Goal: Task Accomplishment & Management: Manage account settings

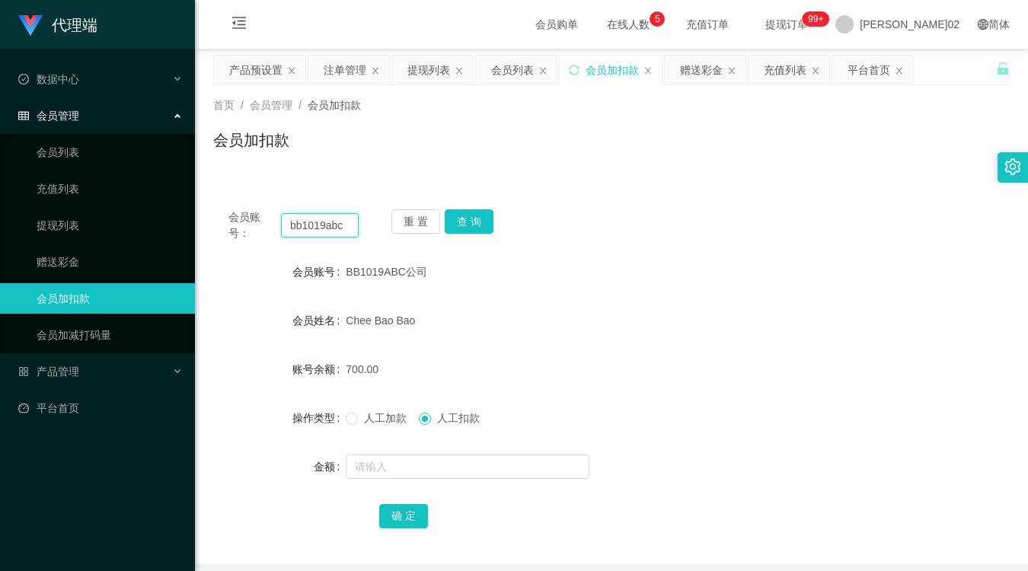
click at [337, 224] on input "bb1019abc" at bounding box center [320, 225] width 78 height 24
paste input "qawzse123"
type input "qawzse123"
click at [475, 228] on button "查 询" at bounding box center [469, 221] width 49 height 24
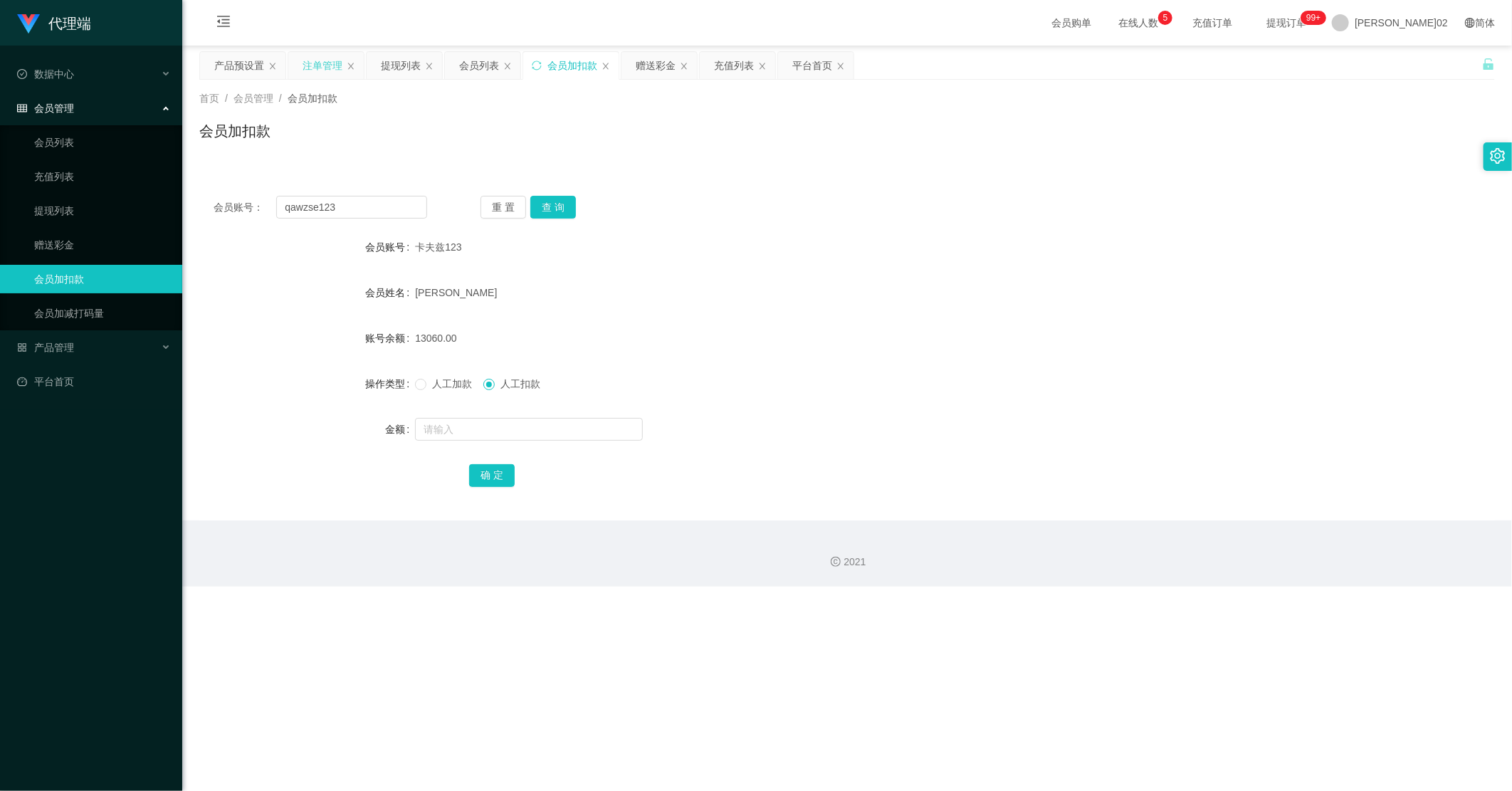
click at [318, 67] on div "注单管理" at bounding box center [322, 65] width 40 height 27
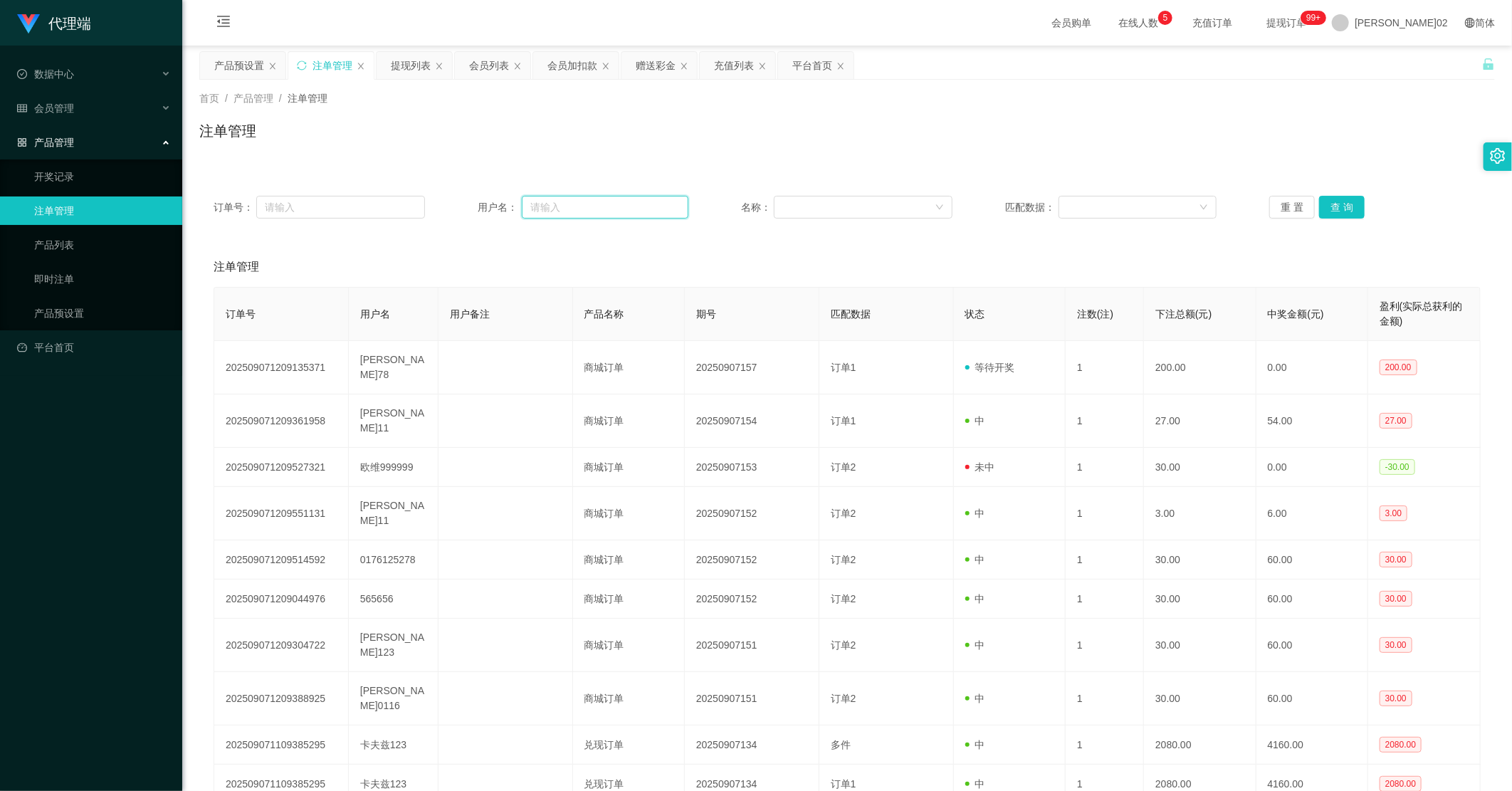
click at [552, 211] on input "text" at bounding box center [605, 207] width 167 height 22
paste input "qawzse123"
type input "qawzse123"
click at [960, 213] on button "查 询" at bounding box center [1341, 207] width 46 height 22
click at [960, 205] on div "重 置 查 询" at bounding box center [1375, 207] width 211 height 22
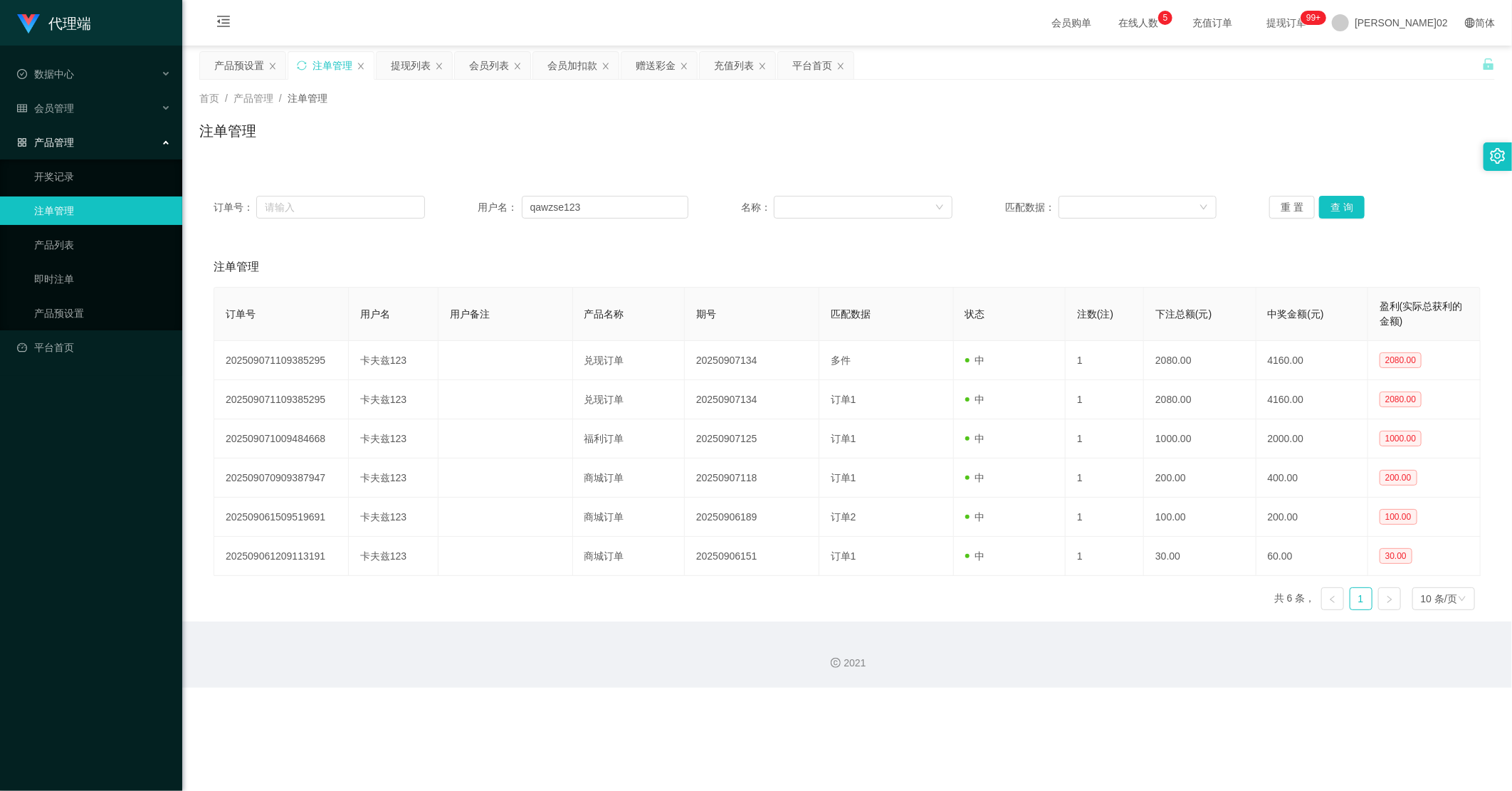
click at [960, 181] on div "订单号： 用户名： qawzse123 名称： 匹配数据： 重 置 查 询" at bounding box center [847, 207] width 1295 height 51
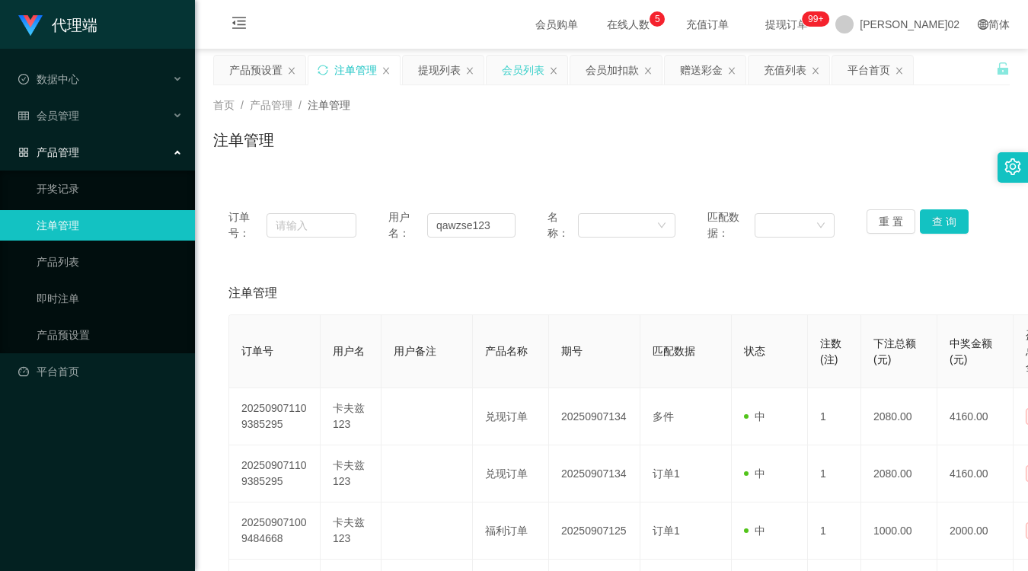
click at [514, 66] on div "会员列表" at bounding box center [523, 70] width 43 height 29
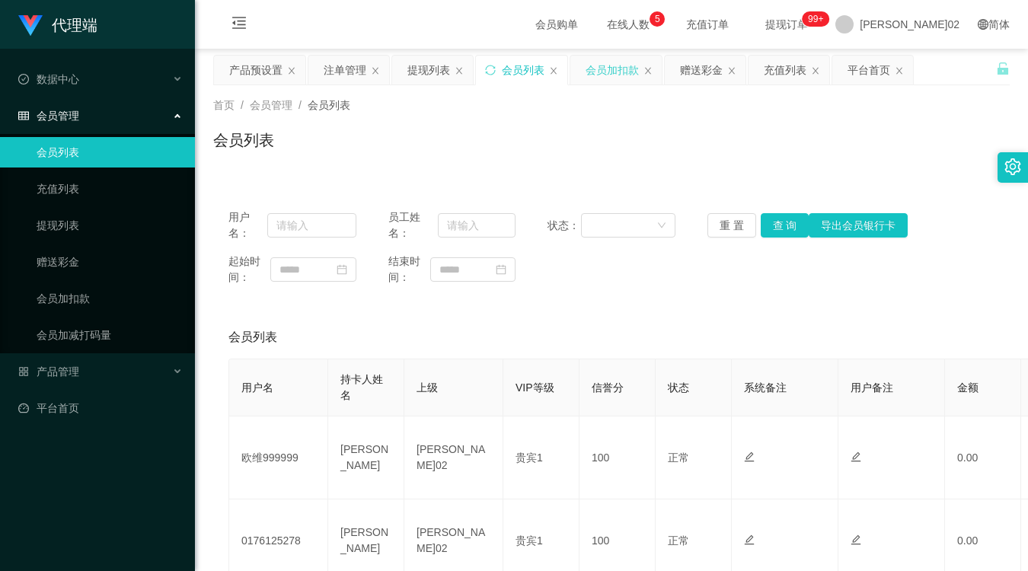
click at [627, 67] on div "会员加扣款" at bounding box center [612, 70] width 53 height 29
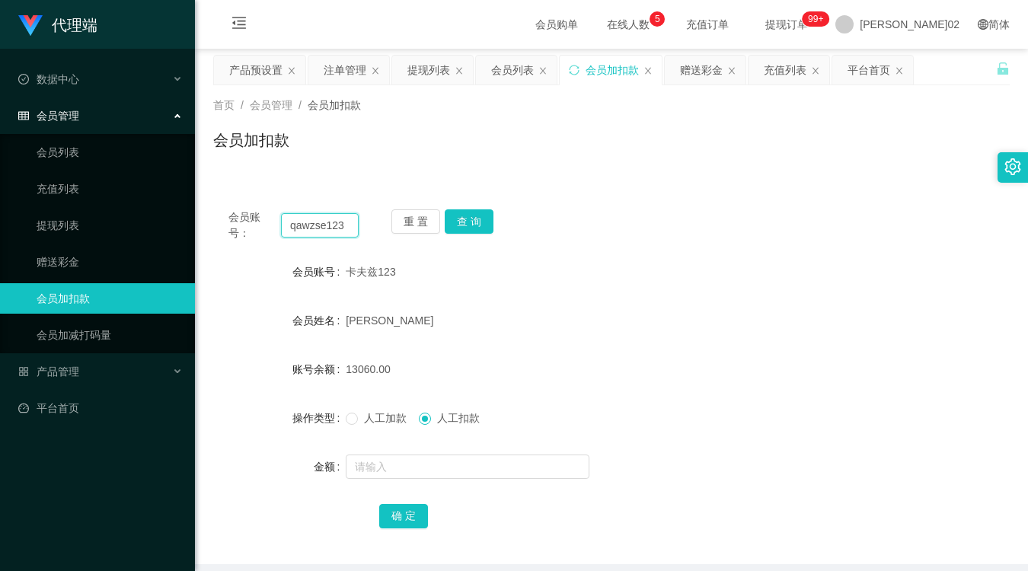
click at [344, 223] on input "qawzse123" at bounding box center [320, 225] width 78 height 24
click at [458, 462] on input "text" at bounding box center [468, 467] width 244 height 24
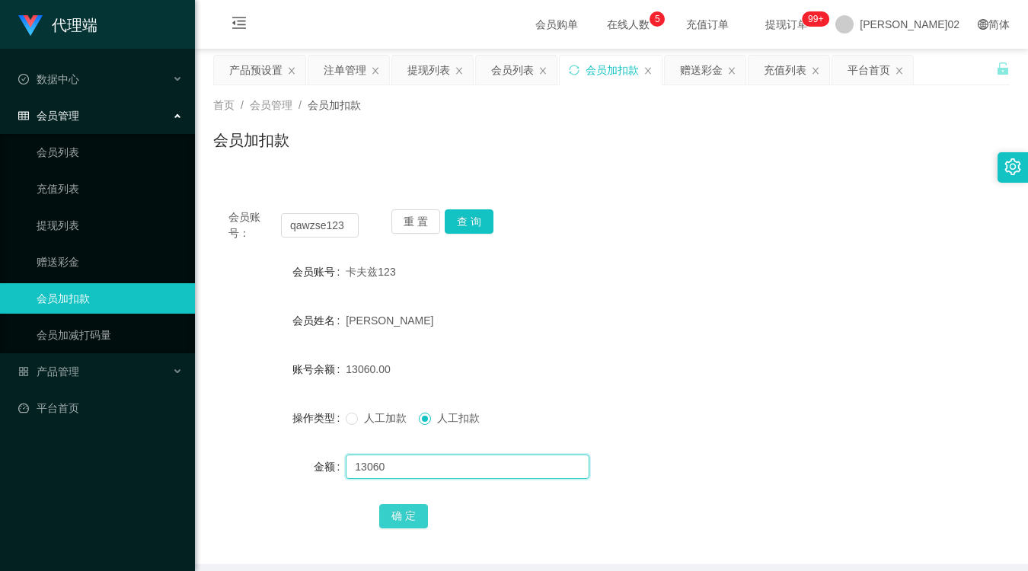
type input "13060"
click at [412, 513] on button "确 定" at bounding box center [403, 516] width 49 height 24
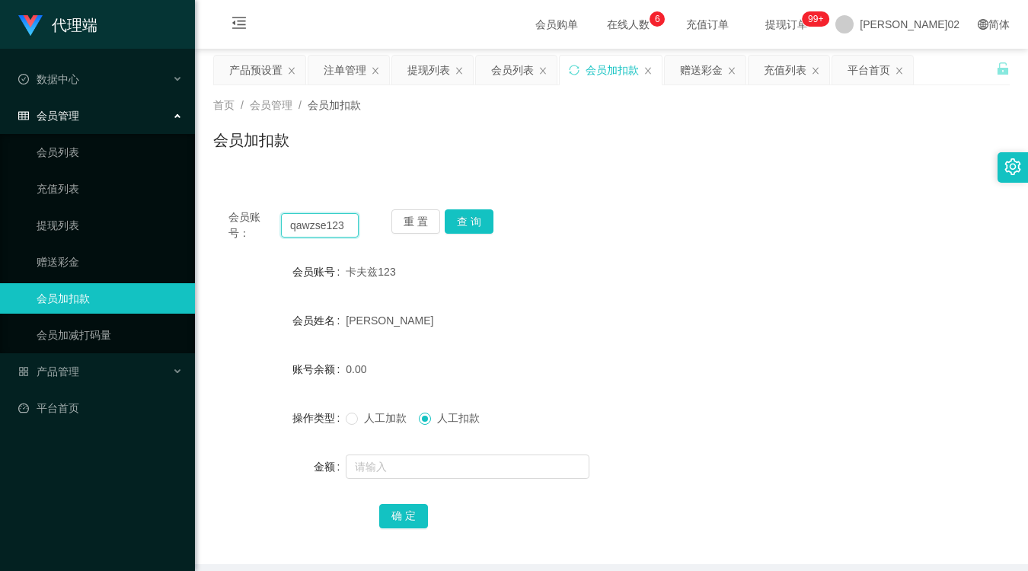
click at [333, 226] on input "qawzse123" at bounding box center [320, 225] width 78 height 24
paste input "maxloonkhor"
type input "maxloonkhor"
click at [469, 221] on button "查 询" at bounding box center [469, 221] width 49 height 24
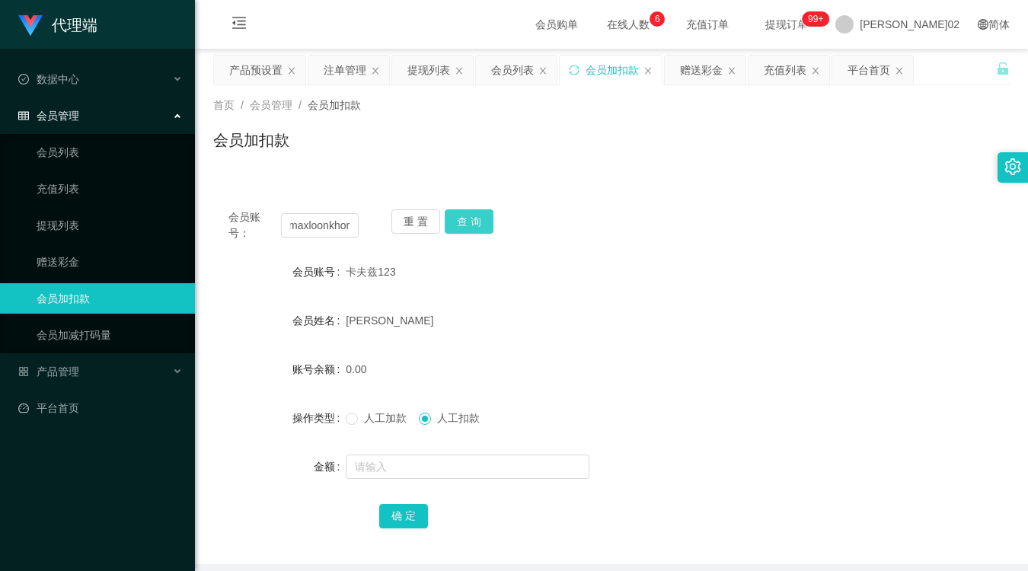
scroll to position [0, 0]
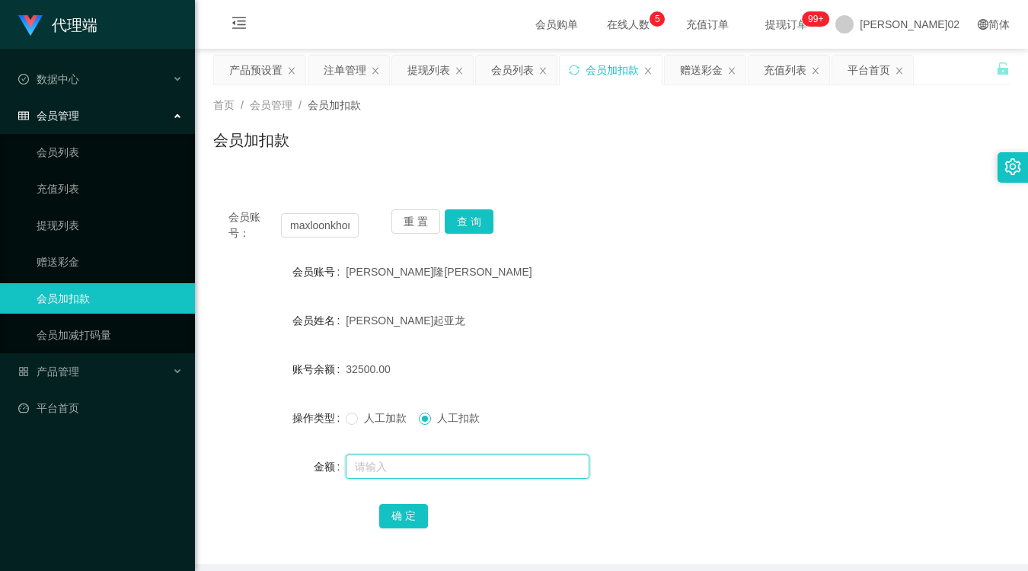
click at [388, 463] on input "text" at bounding box center [468, 467] width 244 height 24
type input "32500"
click at [397, 519] on button "确 定" at bounding box center [403, 516] width 49 height 24
click at [337, 223] on input "maxloonkhor" at bounding box center [320, 225] width 78 height 24
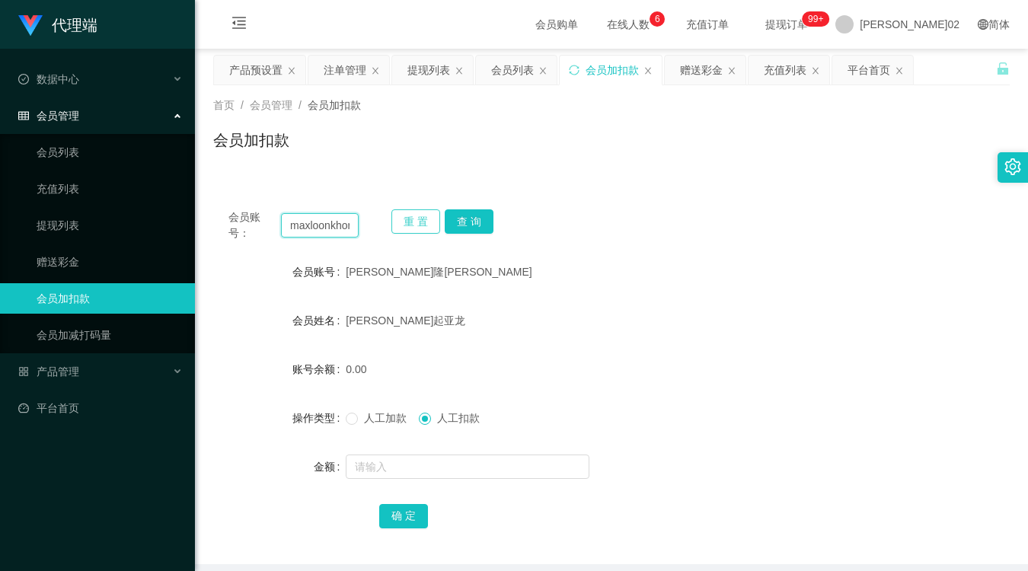
paste input "sameasyou090"
type input "sameasyou090"
click at [478, 219] on button "查 询" at bounding box center [469, 221] width 49 height 24
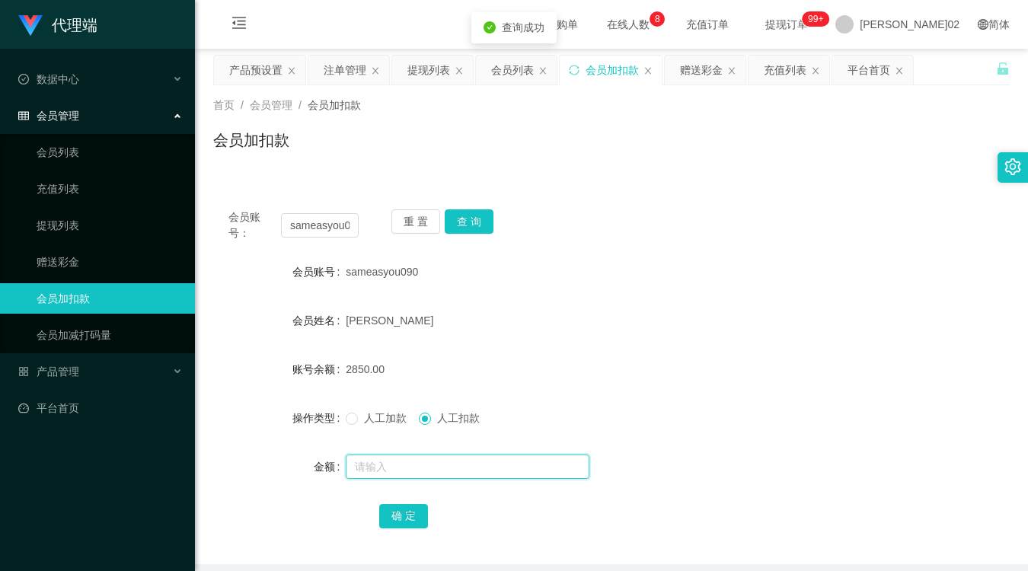
click at [391, 470] on input "text" at bounding box center [468, 467] width 244 height 24
drag, startPoint x: 506, startPoint y: 320, endPoint x: 440, endPoint y: 303, distance: 67.6
click at [506, 320] on div "[PERSON_NAME]" at bounding box center [578, 320] width 465 height 30
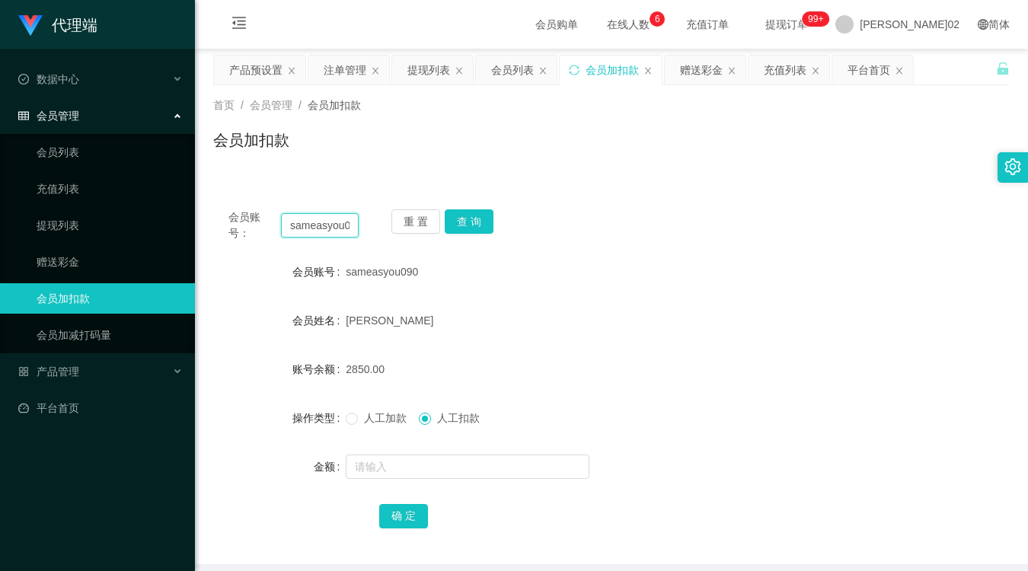
click at [335, 225] on input "sameasyou090" at bounding box center [320, 225] width 78 height 24
click at [385, 461] on input "text" at bounding box center [468, 467] width 244 height 24
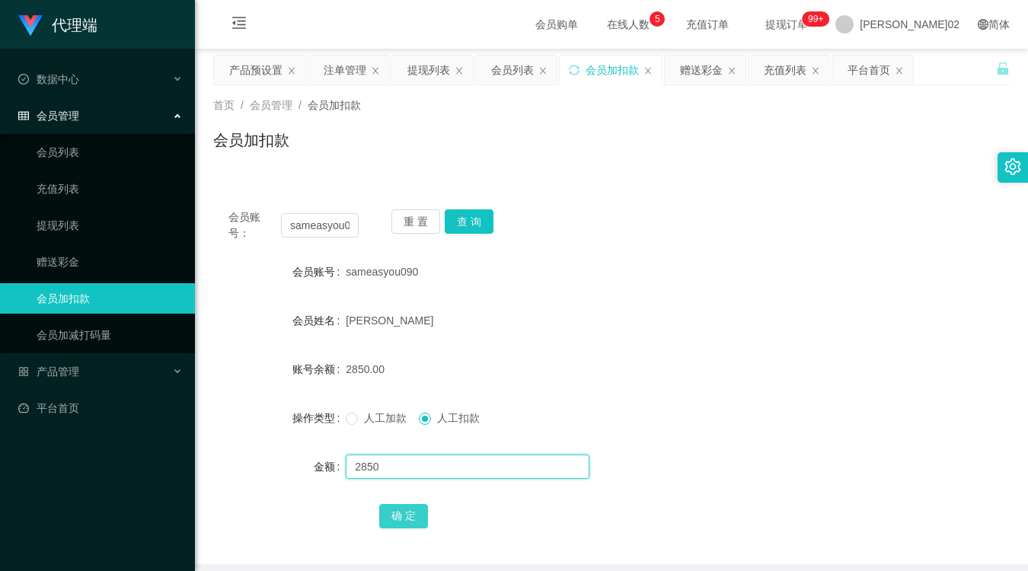
type input "2850"
click at [395, 509] on button "确 定" at bounding box center [403, 516] width 49 height 24
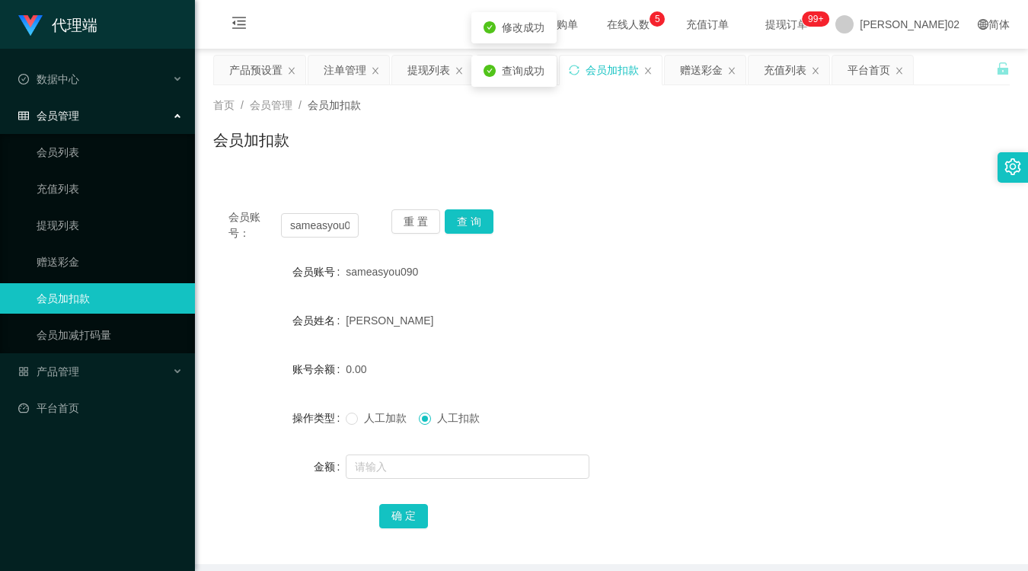
click at [660, 354] on div "0.00" at bounding box center [578, 369] width 465 height 30
click at [332, 232] on input "sameasyou090" at bounding box center [320, 225] width 78 height 24
paste input "RaymondTan"
type input "RaymondTan"
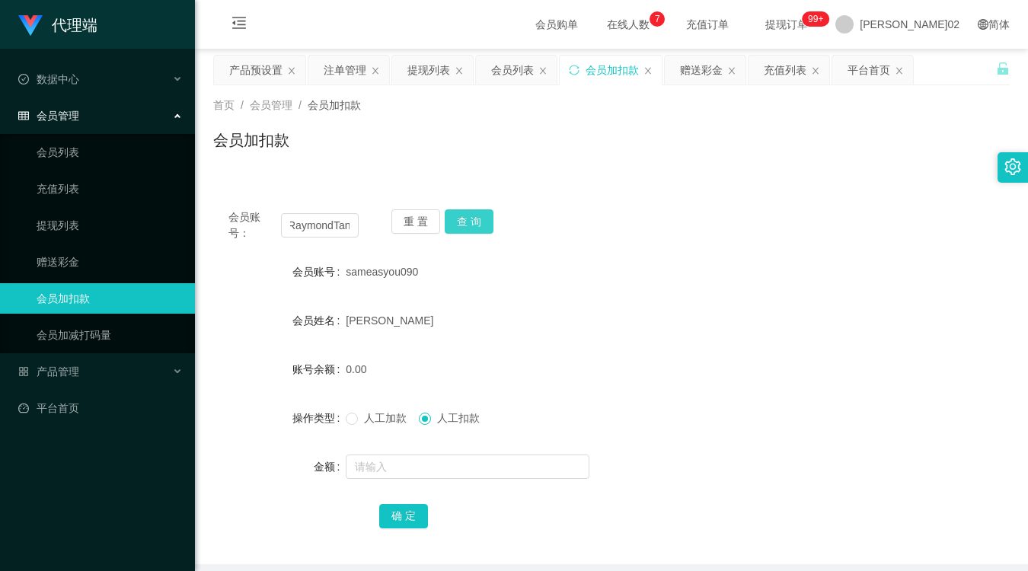
click at [469, 224] on button "查 询" at bounding box center [469, 221] width 49 height 24
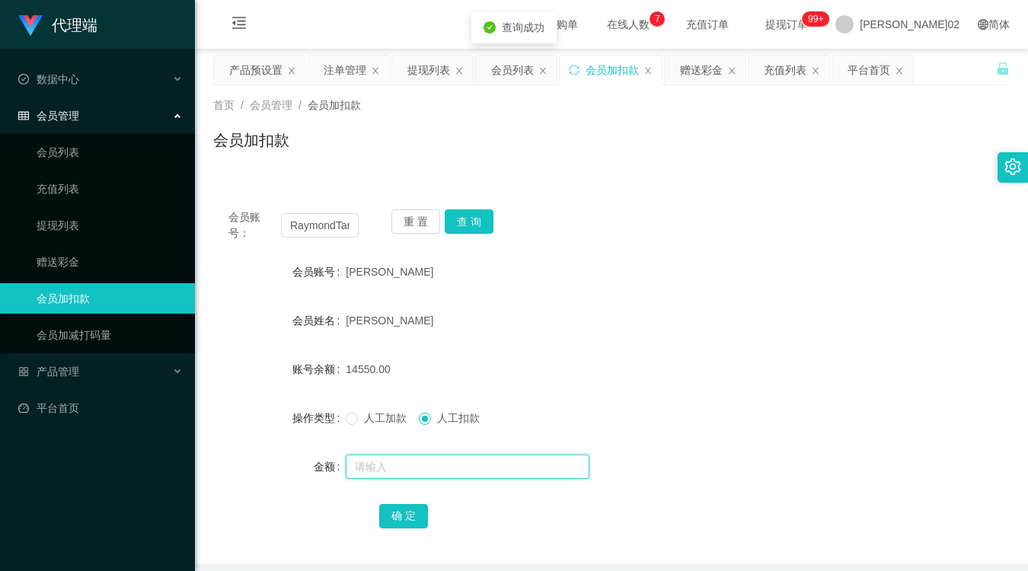
click at [413, 465] on input "text" at bounding box center [468, 467] width 244 height 24
type input "14550"
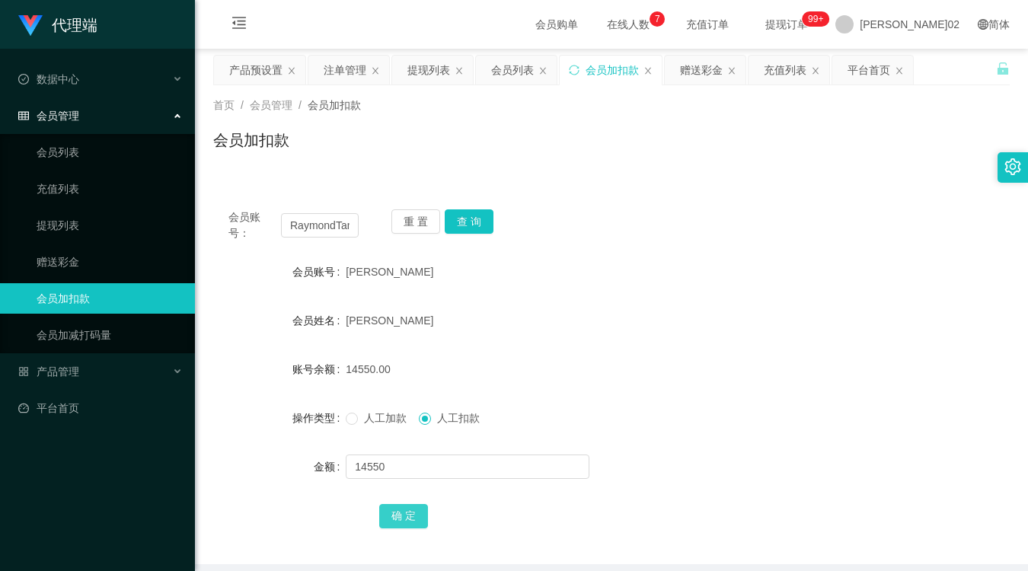
click at [415, 522] on button "确 定" at bounding box center [403, 516] width 49 height 24
click at [673, 207] on div "会员账号： [PERSON_NAME] 重 置 查 询 会员账号 [PERSON_NAME] 会员姓名 [PERSON_NAME] 账号余额 0.00 操作类…" at bounding box center [611, 379] width 797 height 370
